Goal: Task Accomplishment & Management: Manage account settings

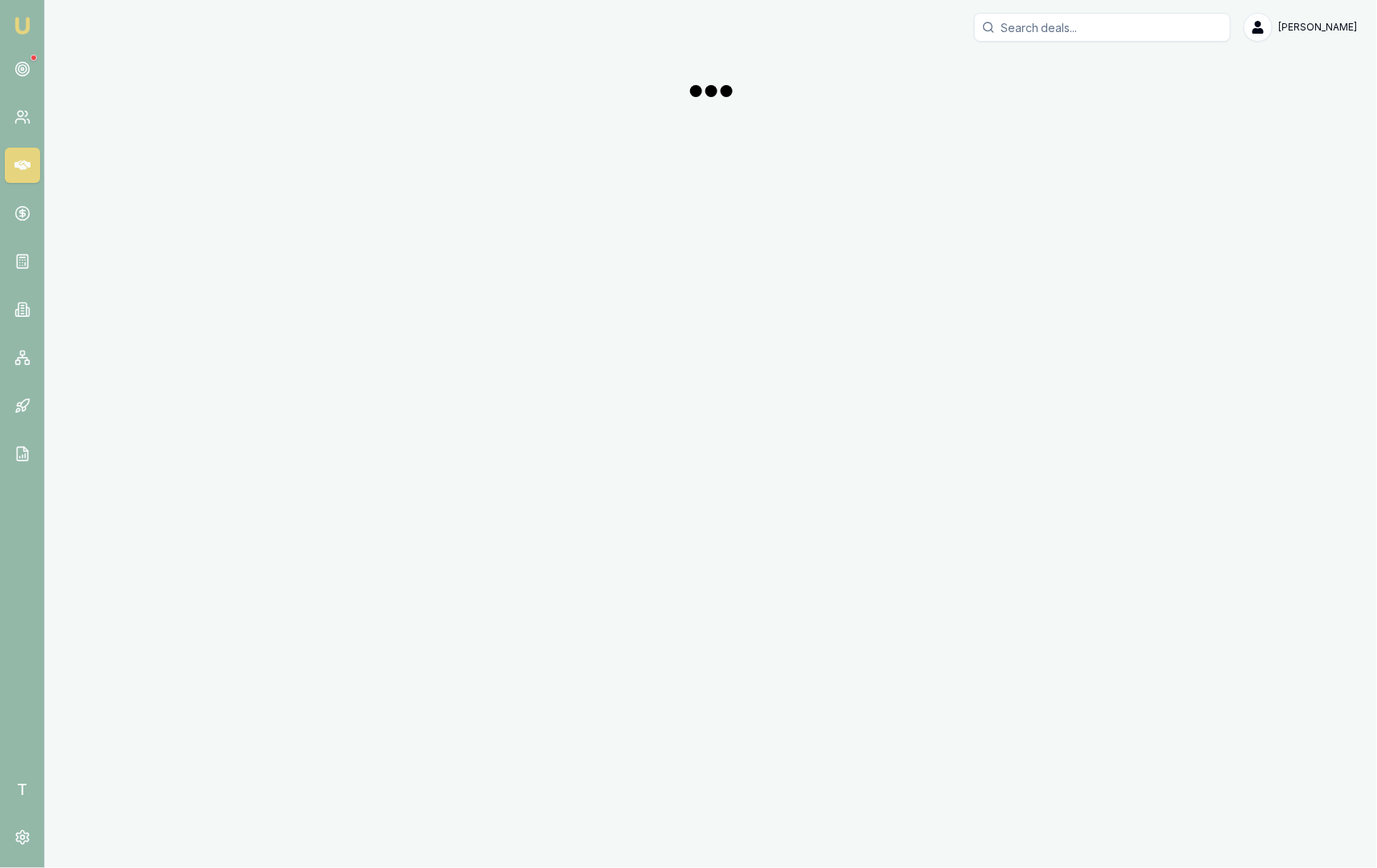
click at [25, 163] on icon at bounding box center [22, 164] width 16 height 9
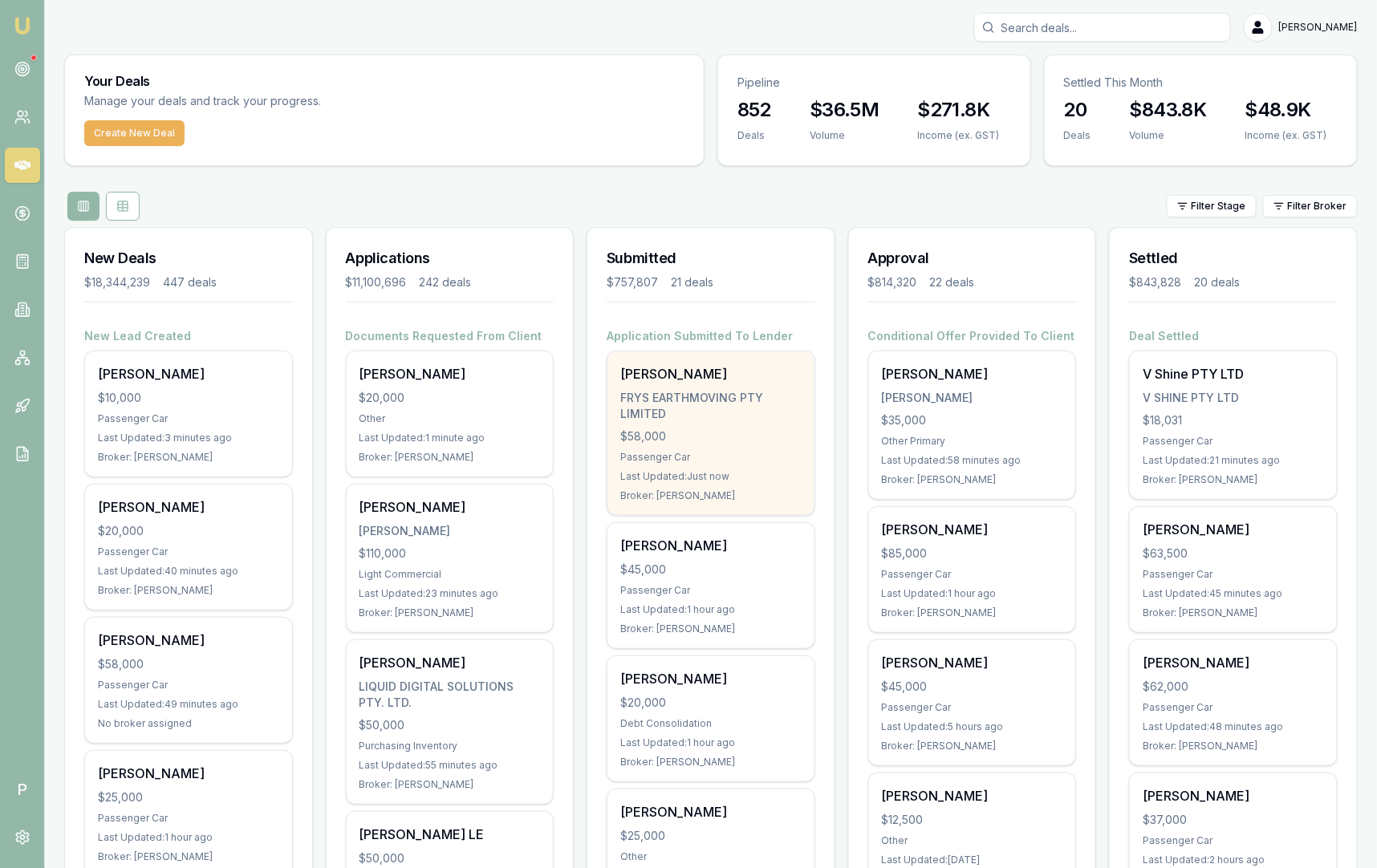
click at [671, 402] on div "FRYS EARTHMOVING PTY LIMITED" at bounding box center [711, 406] width 181 height 32
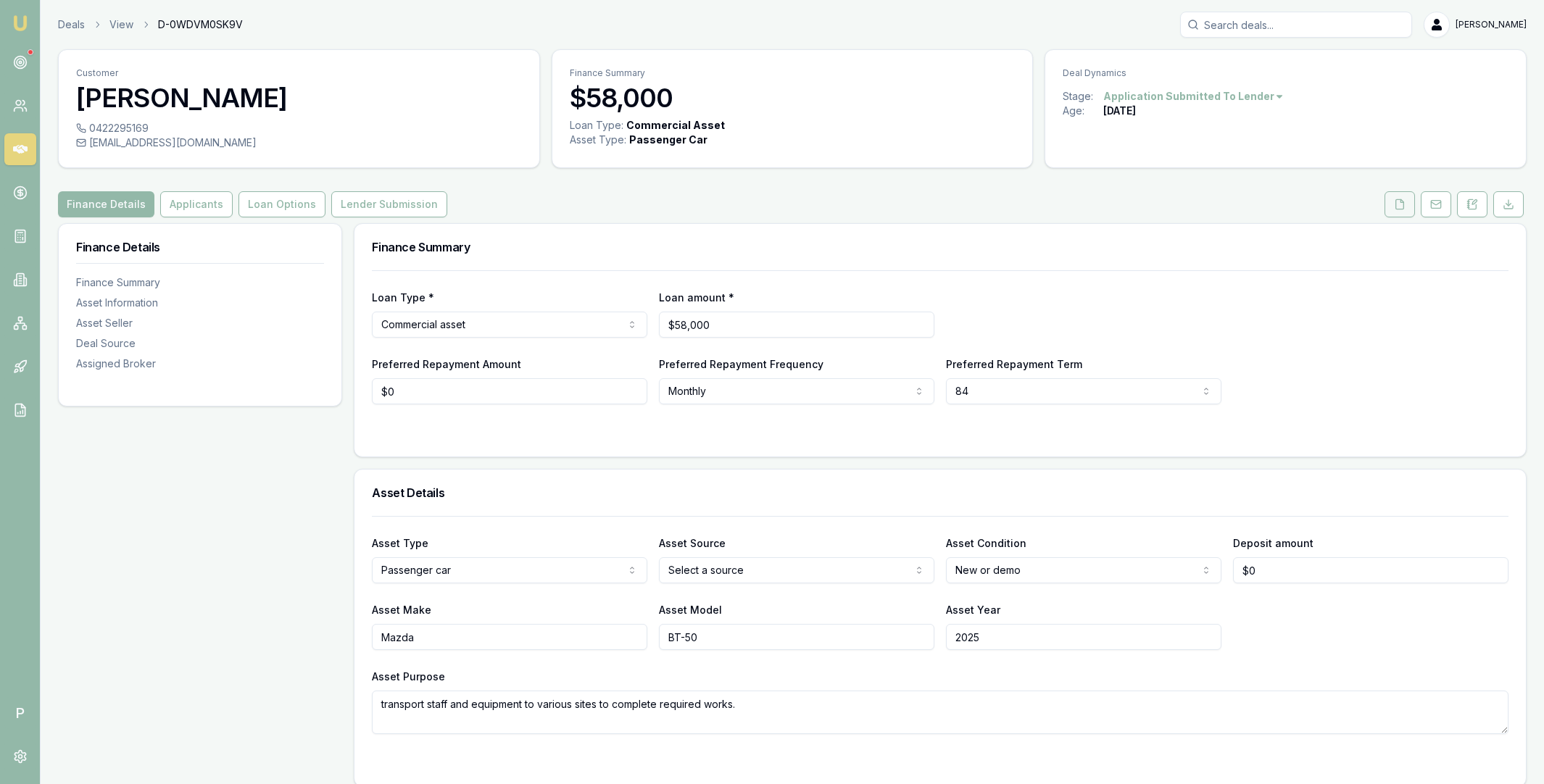
click at [1399, 204] on icon at bounding box center [1399, 204] width 11 height 11
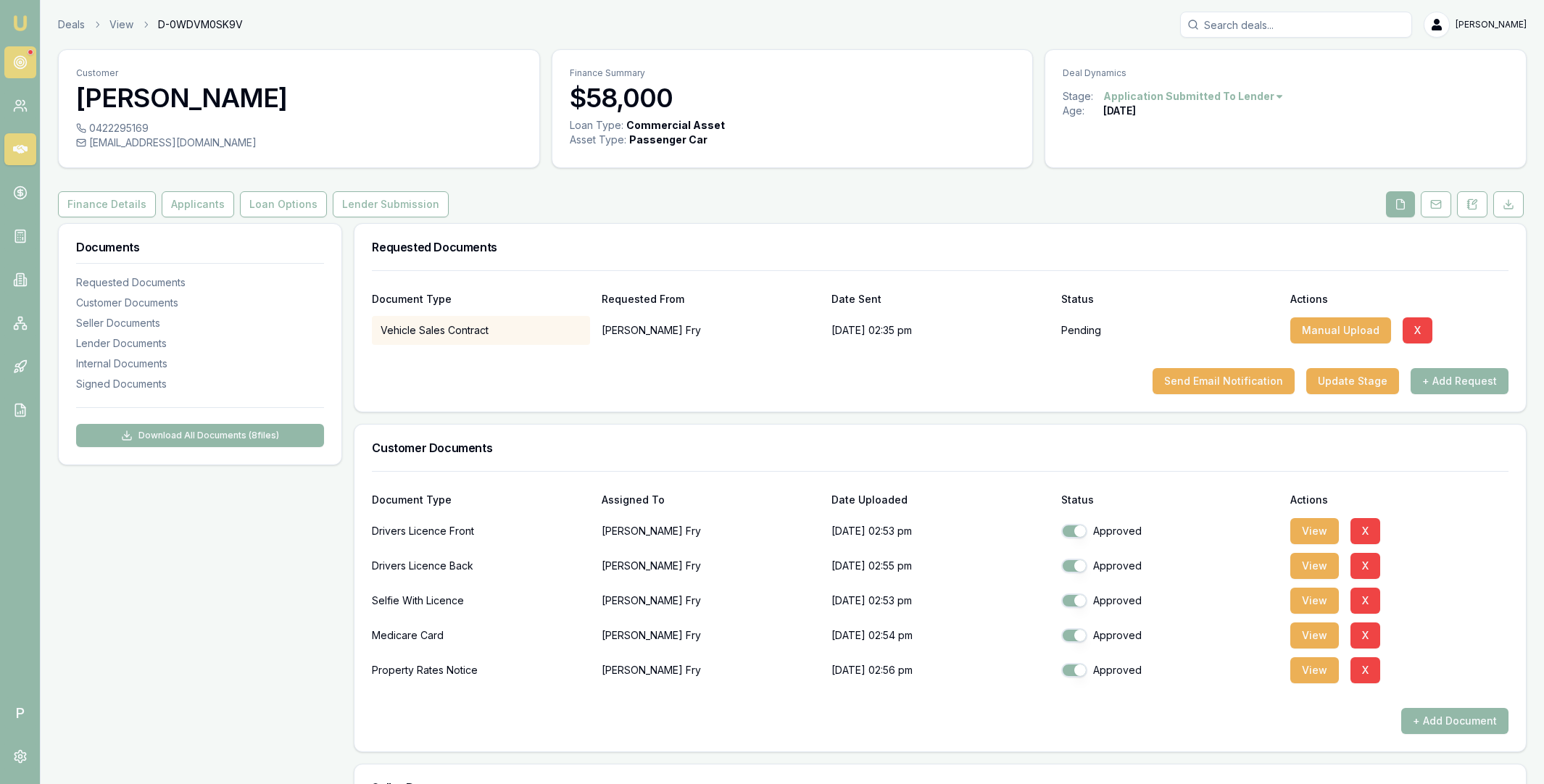
click at [21, 60] on icon at bounding box center [20, 62] width 15 height 15
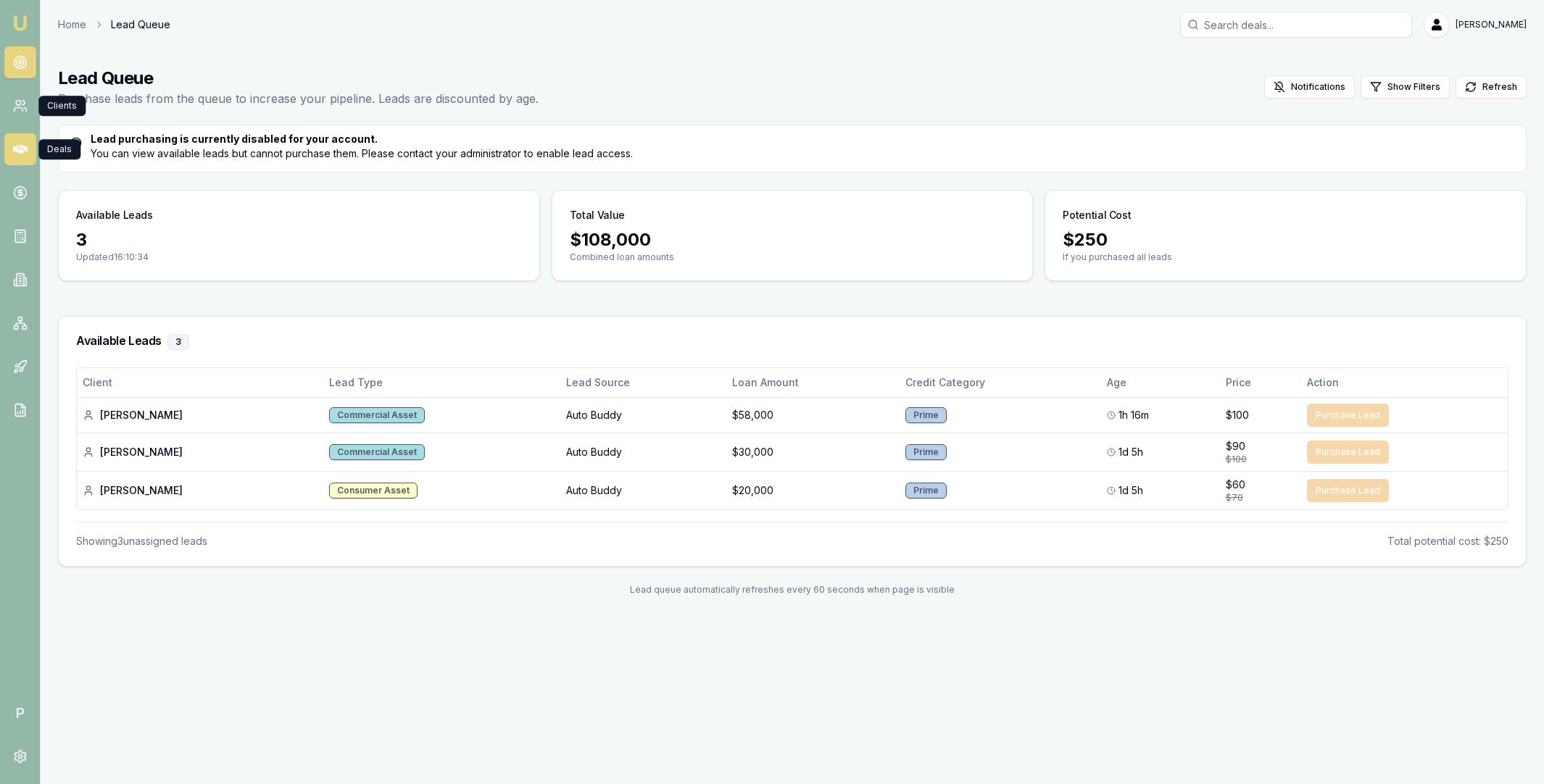
click at [20, 153] on icon at bounding box center [20, 149] width 15 height 15
